Goal: Task Accomplishment & Management: Use online tool/utility

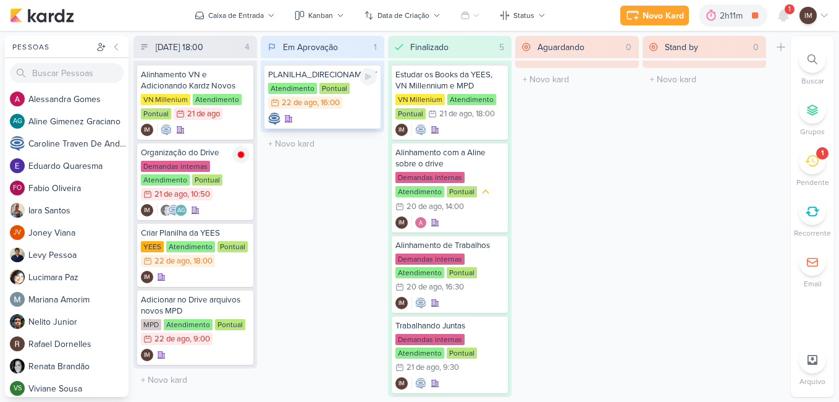
click at [300, 116] on div at bounding box center [322, 119] width 109 height 12
click at [300, 116] on div "Preferências de Quadros [GEOGRAPHIC_DATA] Organização Não tem nenhum quadro aqu…" at bounding box center [419, 216] width 839 height 371
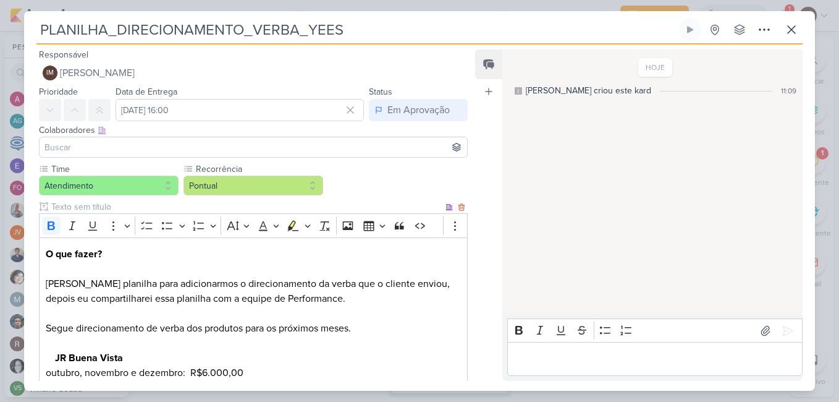
click at [417, 292] on p "O que fazer? [PERSON_NAME] planilha para adicionarmos o direcionamento da verba…" at bounding box center [253, 299] width 415 height 104
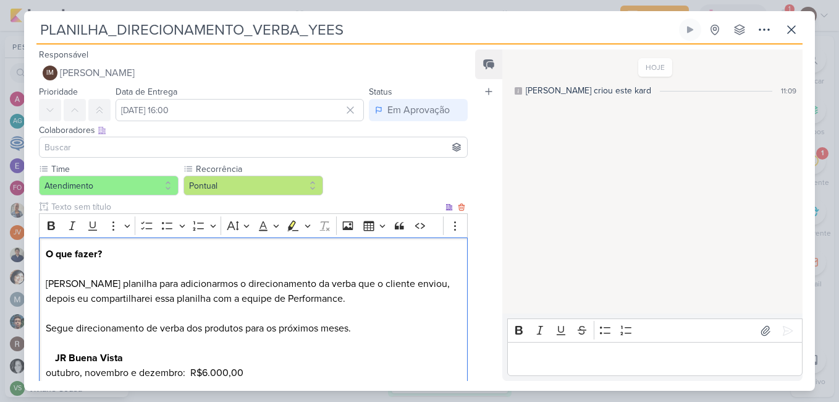
click at [366, 334] on p "O que fazer? [PERSON_NAME] planilha para adicionarmos o direcionamento da verba…" at bounding box center [253, 299] width 415 height 104
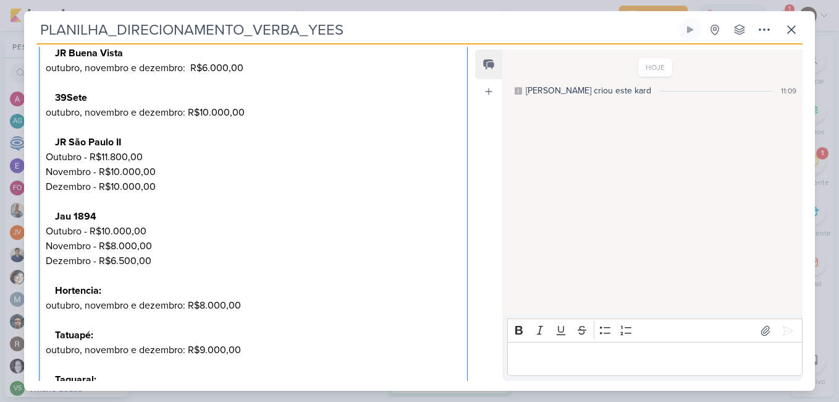
scroll to position [201, 0]
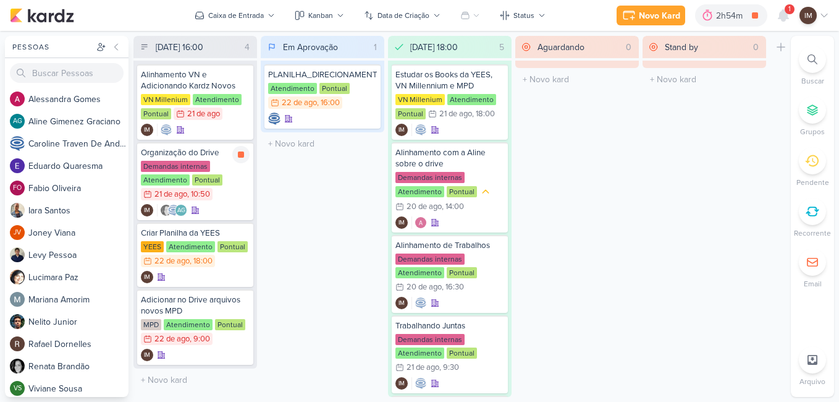
click at [244, 153] on icon at bounding box center [241, 154] width 6 height 6
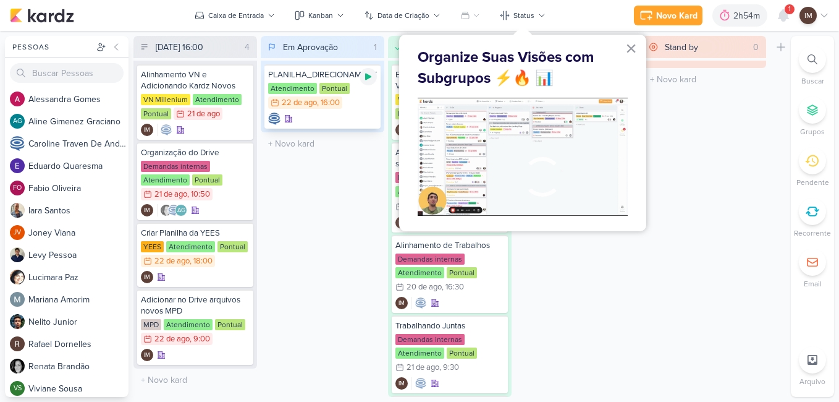
click at [366, 78] on icon at bounding box center [368, 77] width 6 height 7
click at [340, 242] on div "Em Aprovação 1 Mover Para Esquerda Mover Para Direita Deletar PLANILHA_DIRECION…" at bounding box center [323, 216] width 124 height 361
click at [633, 49] on button "×" at bounding box center [632, 48] width 12 height 20
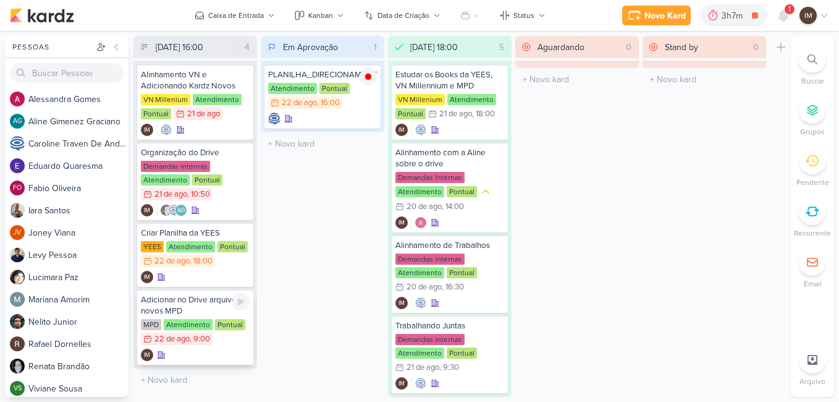
click at [200, 305] on div "Adicionar no Drive arquivos novos MPD" at bounding box center [195, 305] width 109 height 22
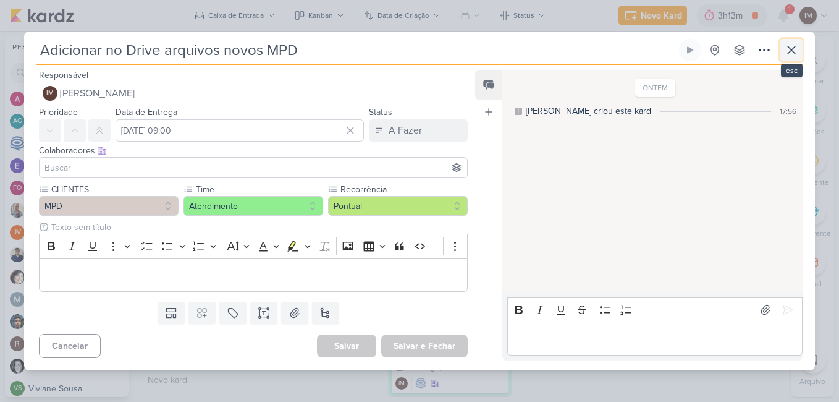
click at [789, 51] on icon at bounding box center [791, 50] width 15 height 15
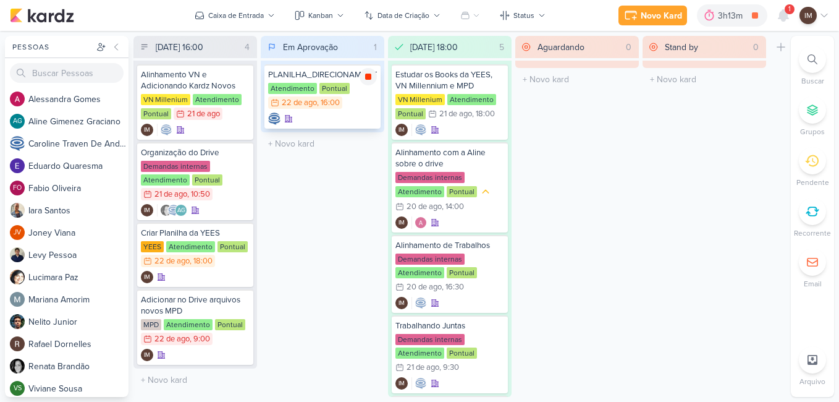
click at [370, 82] on div at bounding box center [368, 76] width 17 height 17
